Goal: Task Accomplishment & Management: Use online tool/utility

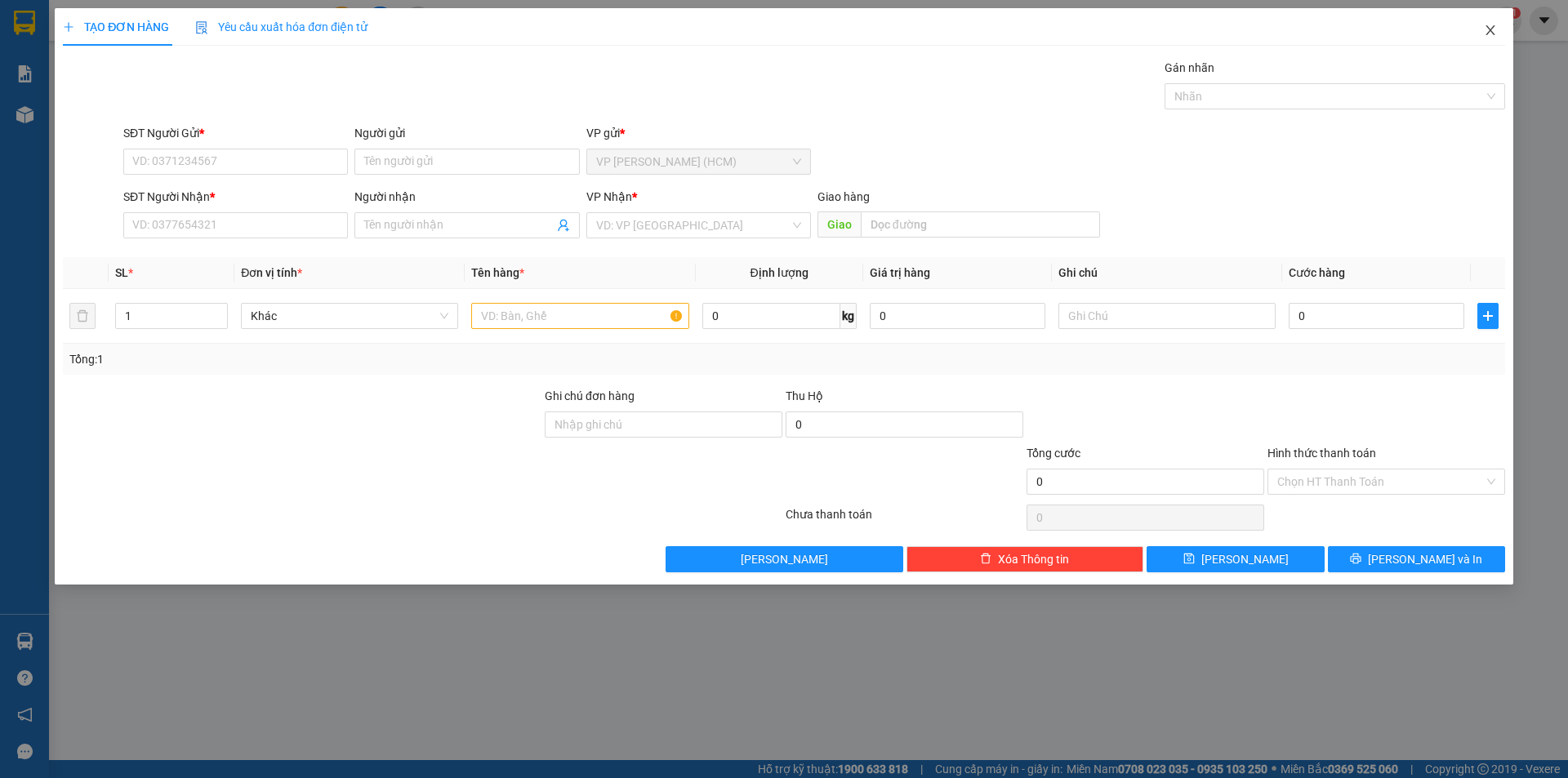
click at [1487, 33] on icon "close" at bounding box center [1490, 30] width 13 height 13
drag, startPoint x: 23, startPoint y: 132, endPoint x: 26, endPoint y: 112, distance: 20.2
click at [23, 121] on div "TẠO ĐƠN HÀNG Yêu cầu xuất hóa đơn điện tử Transit Pickup Surcharge Ids Transit …" at bounding box center [784, 389] width 1568 height 778
click at [26, 112] on div "TẠO ĐƠN HÀNG Yêu cầu xuất hóa đơn điện tử Transit Pickup Surcharge Ids Transit …" at bounding box center [784, 389] width 1568 height 778
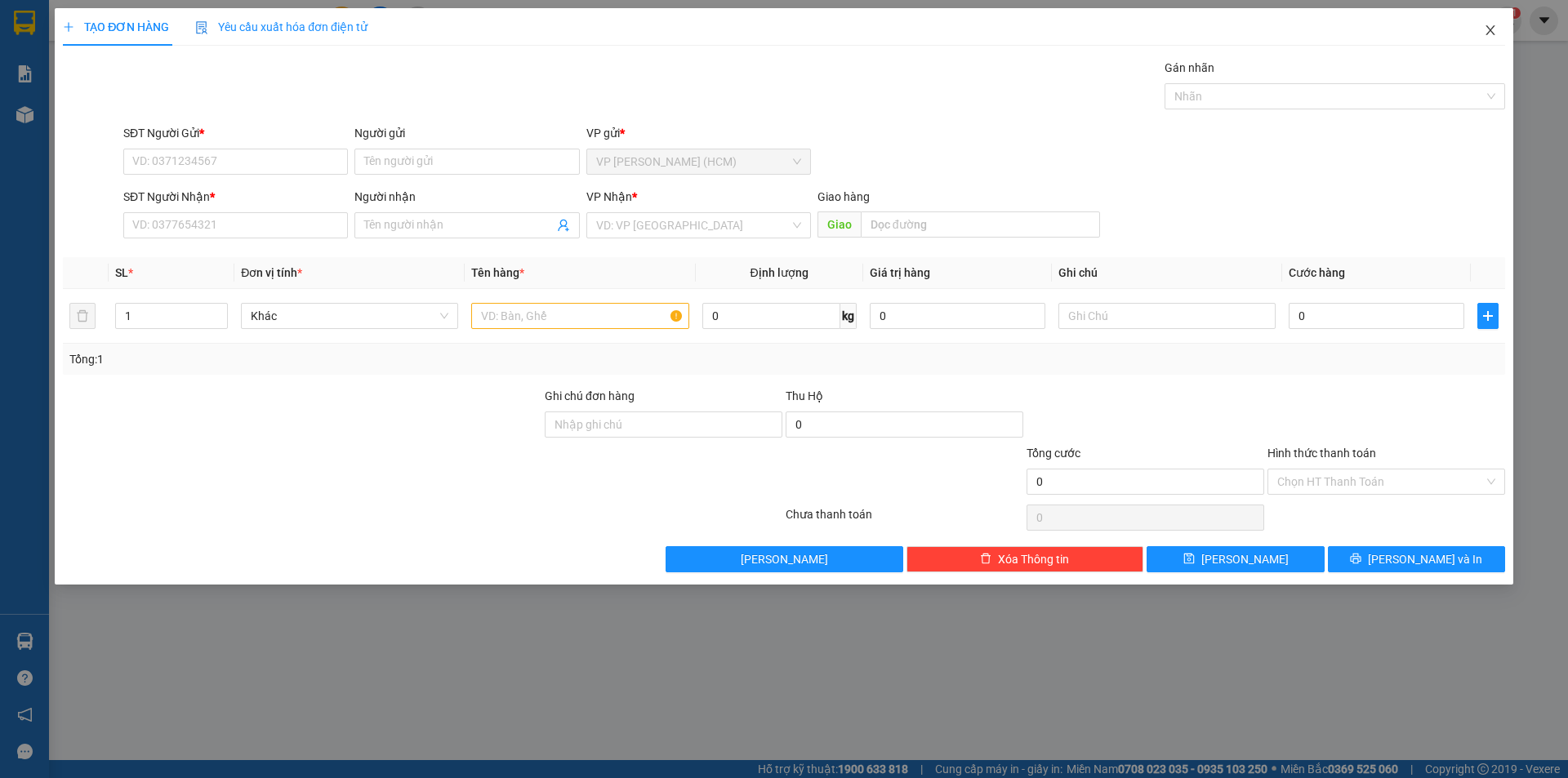
click at [1493, 32] on icon "close" at bounding box center [1490, 30] width 13 height 13
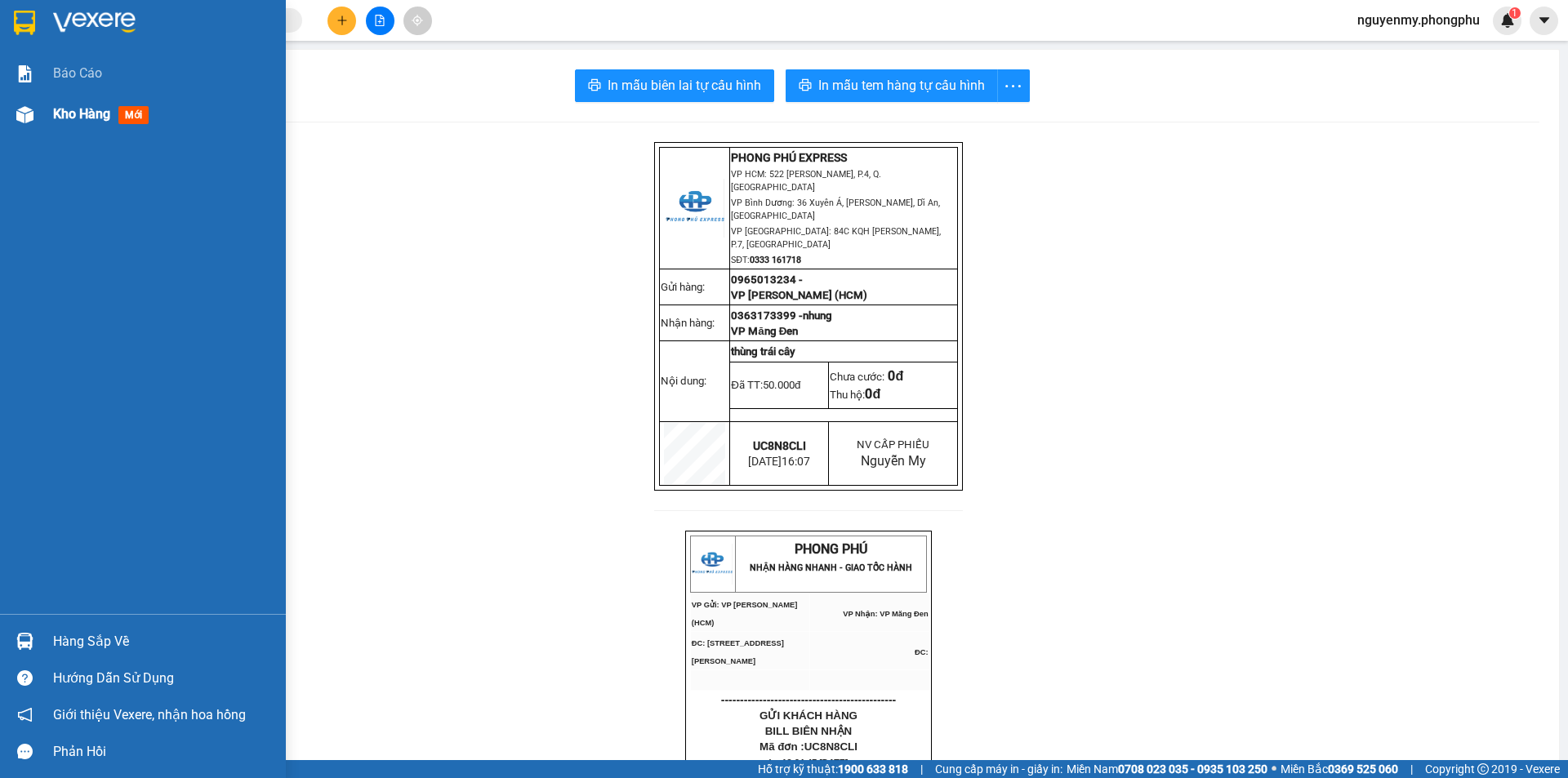
click at [42, 111] on div "Kho hàng mới" at bounding box center [143, 114] width 286 height 41
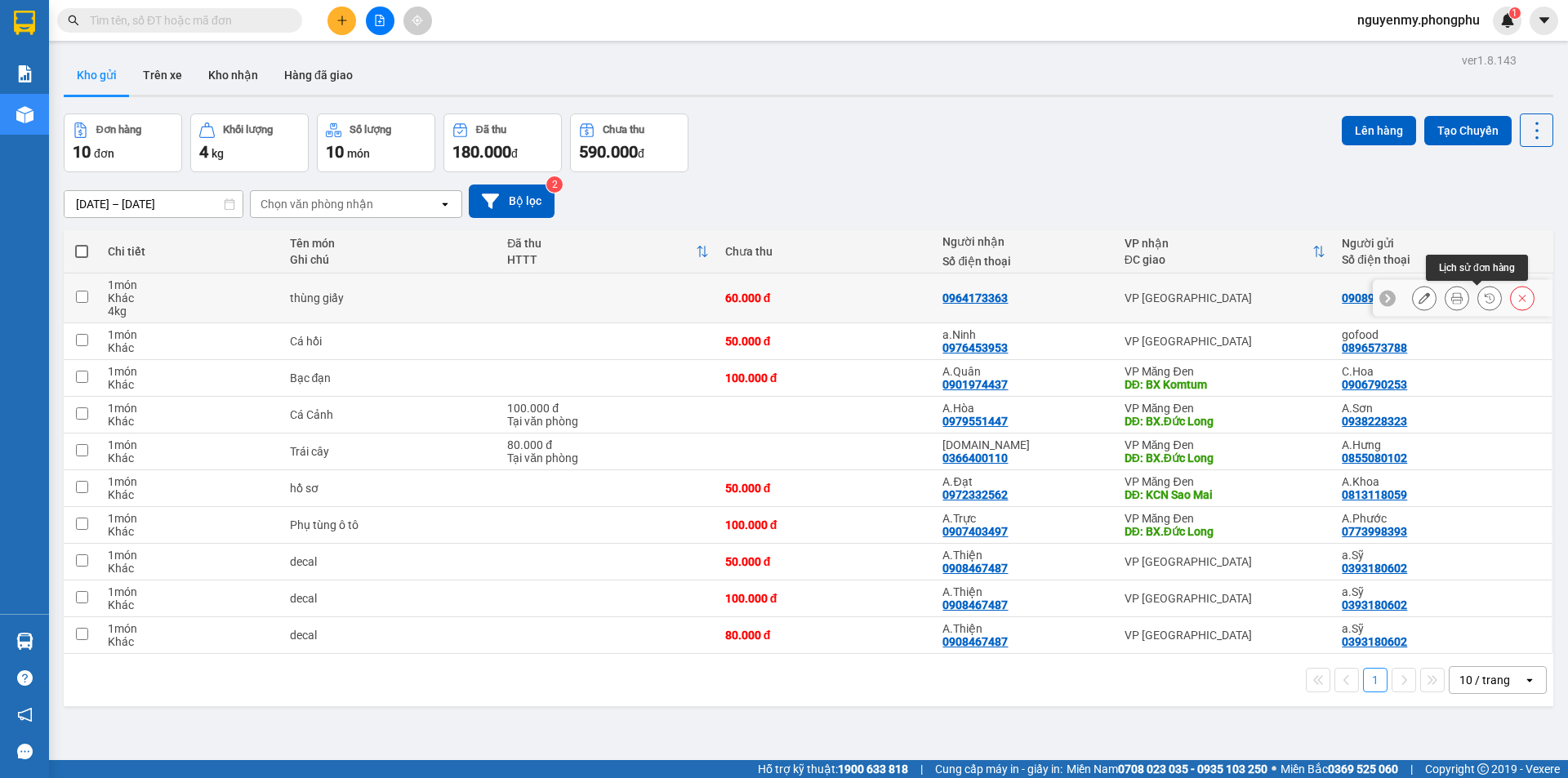
click at [1451, 294] on icon at bounding box center [1457, 298] width 11 height 11
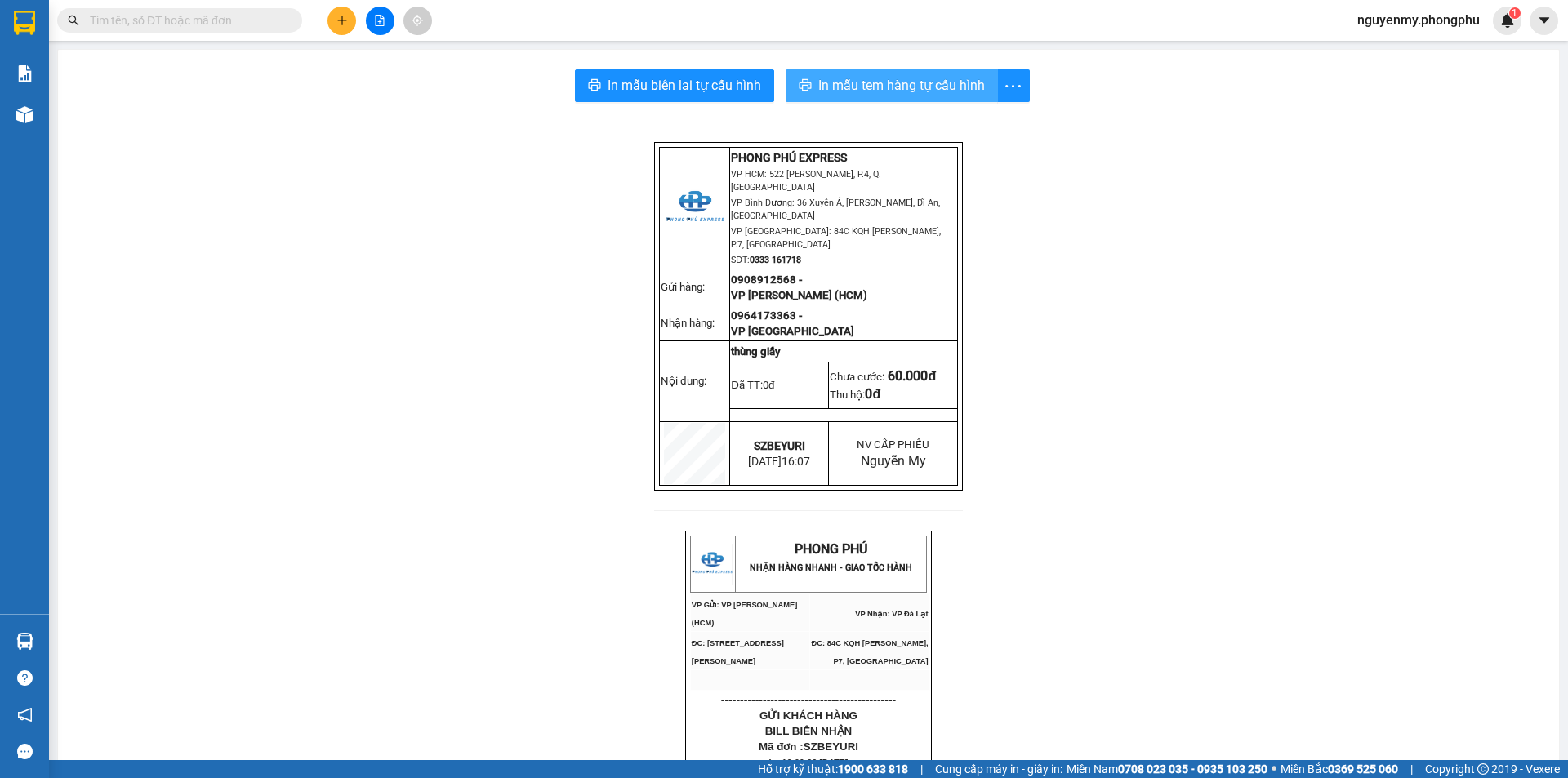
click at [904, 73] on button "In mẫu tem hàng tự cấu hình" at bounding box center [892, 85] width 212 height 32
